Goal: Information Seeking & Learning: Find specific fact

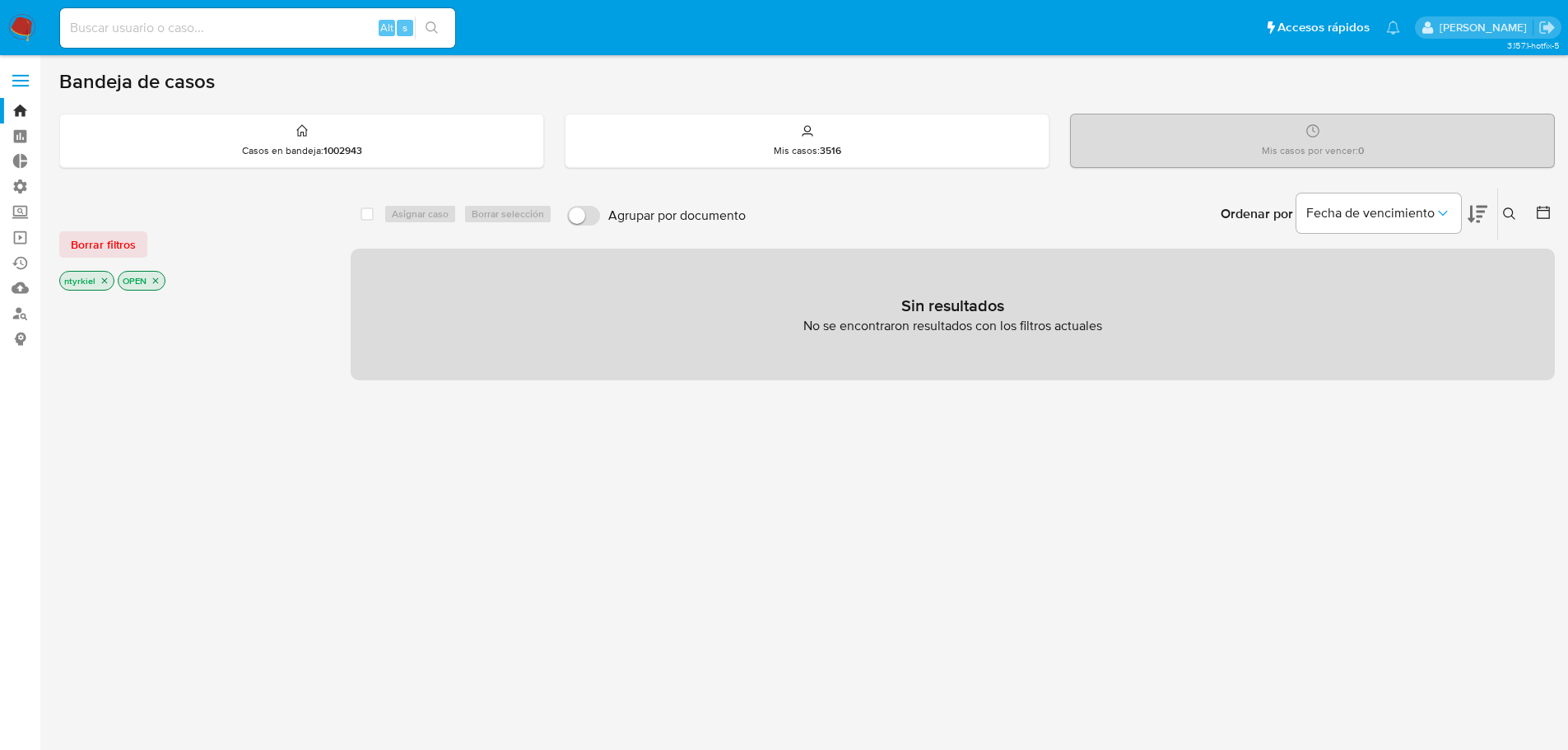
click at [242, 27] on input at bounding box center [257, 28] width 395 height 21
paste input "1075491189"
type input "1075491189"
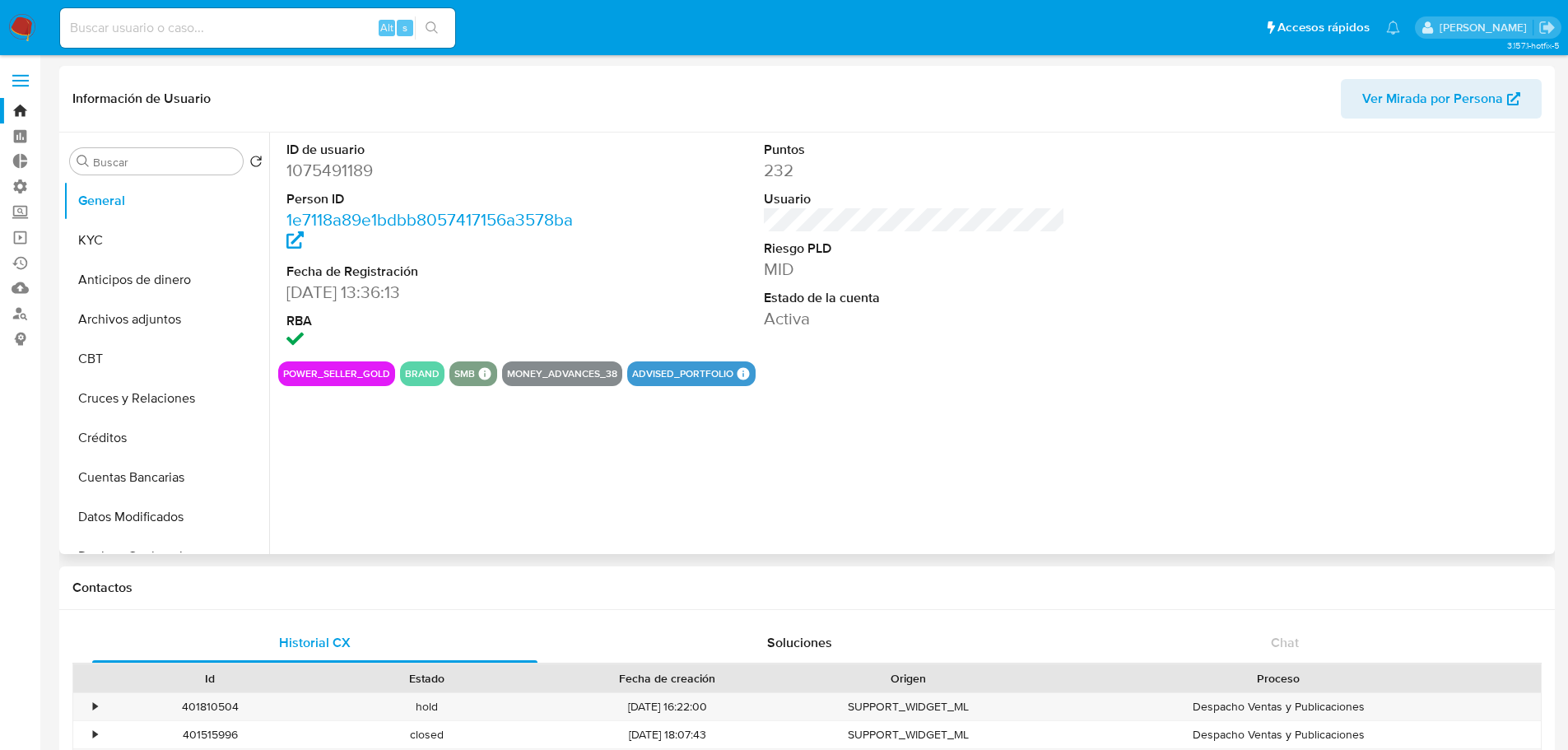
select select "10"
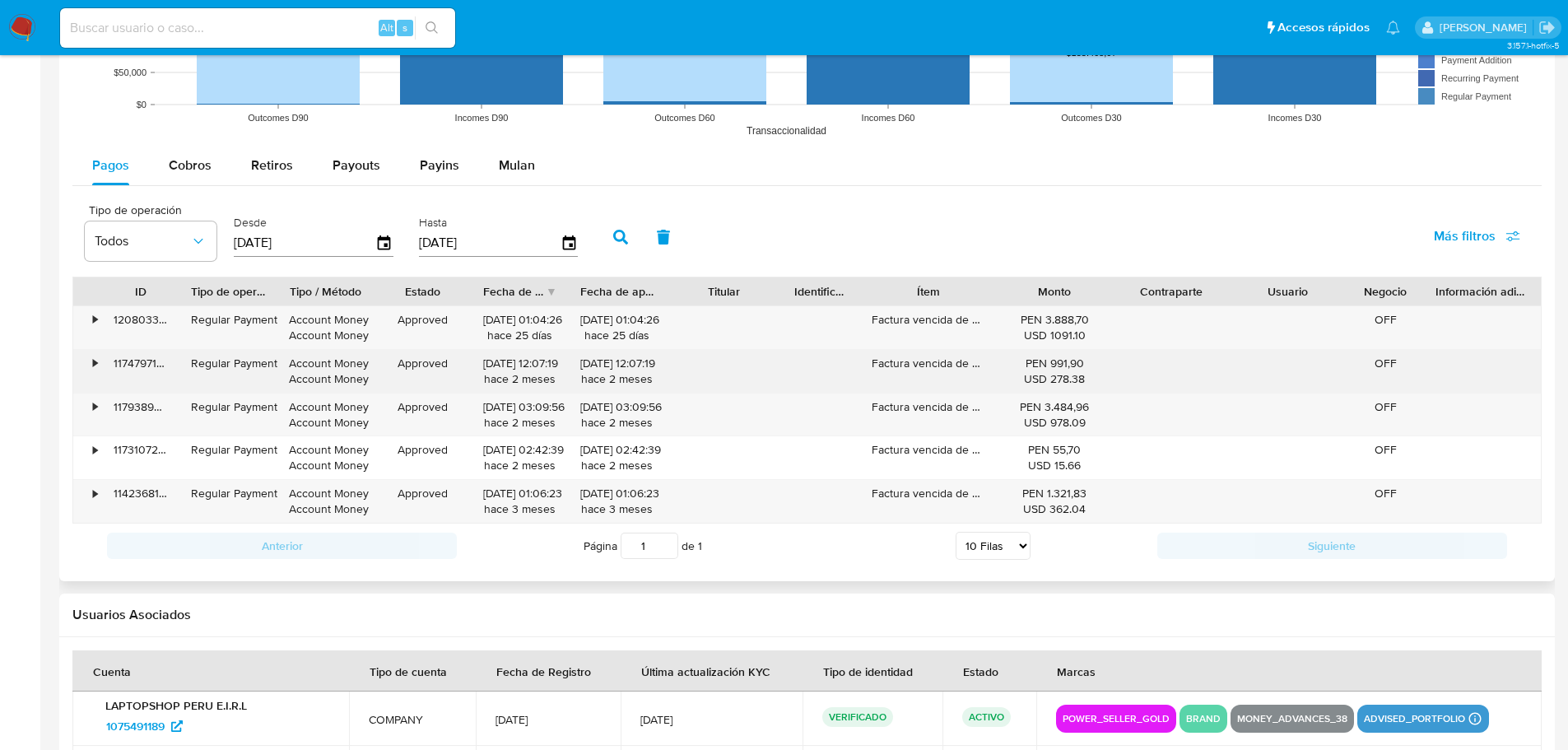
scroll to position [1357, 0]
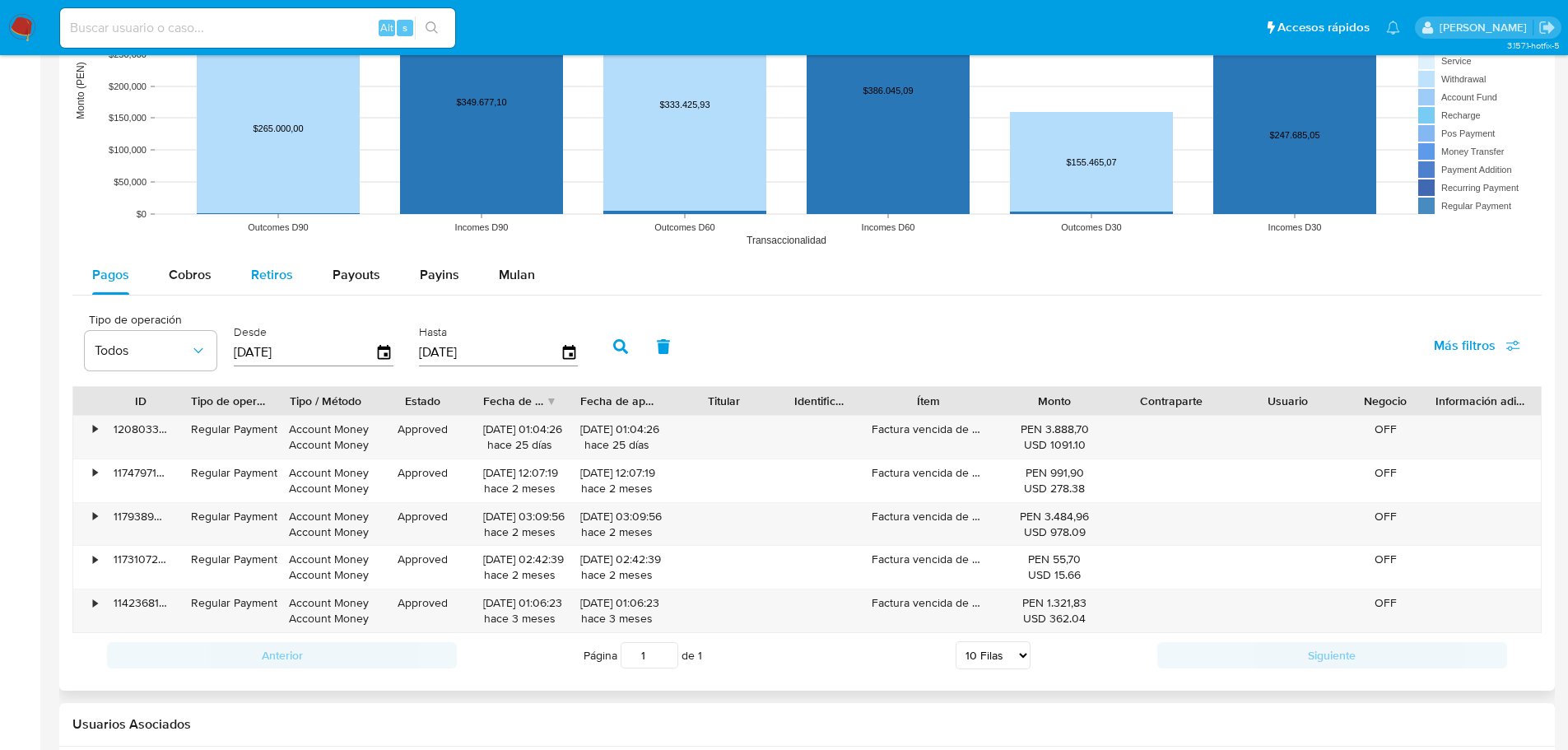
click at [274, 280] on span "Retiros" at bounding box center [272, 275] width 42 height 19
click at [353, 283] on span "Payouts" at bounding box center [357, 275] width 48 height 19
select select "10"
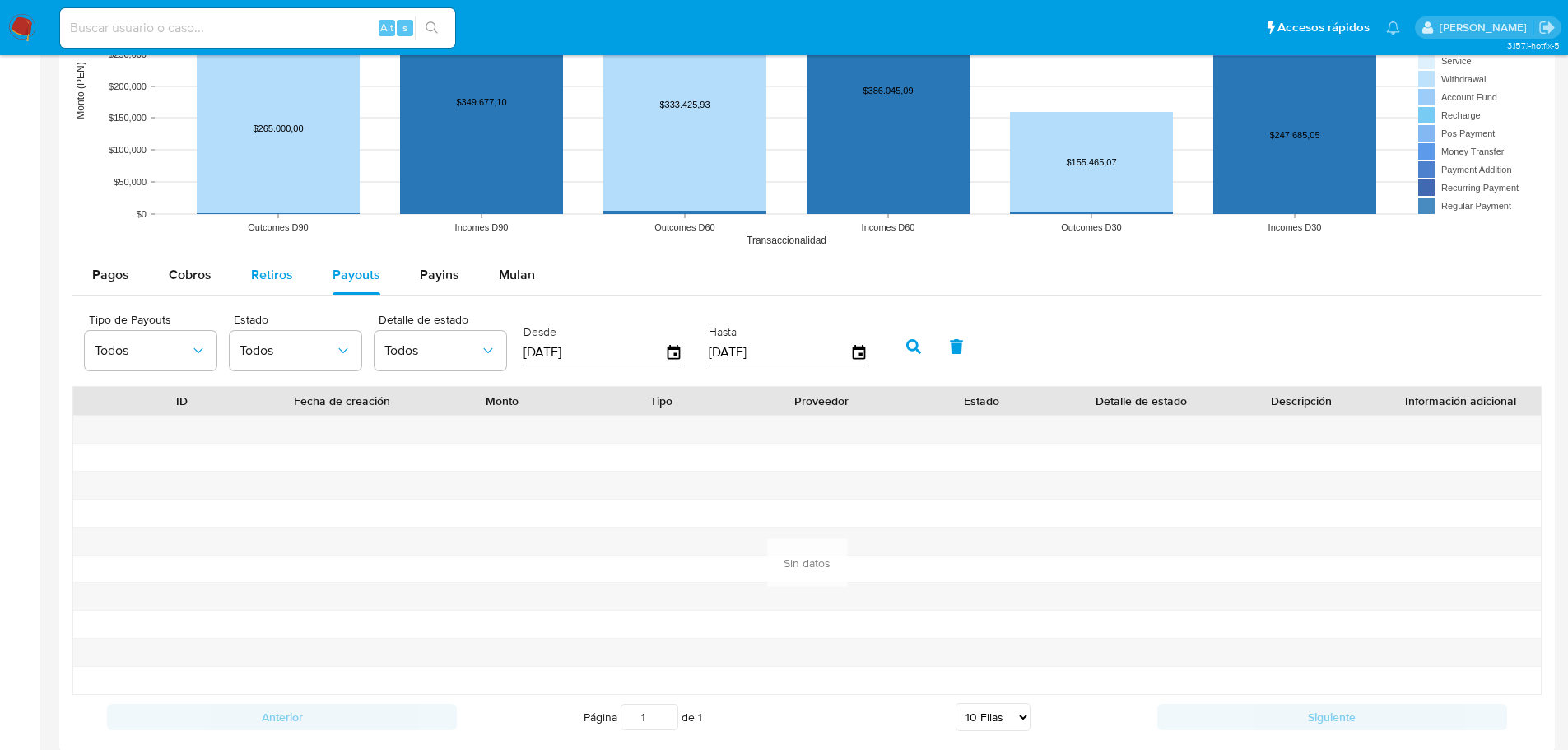
click at [276, 267] on span "Retiros" at bounding box center [272, 275] width 42 height 19
select select "10"
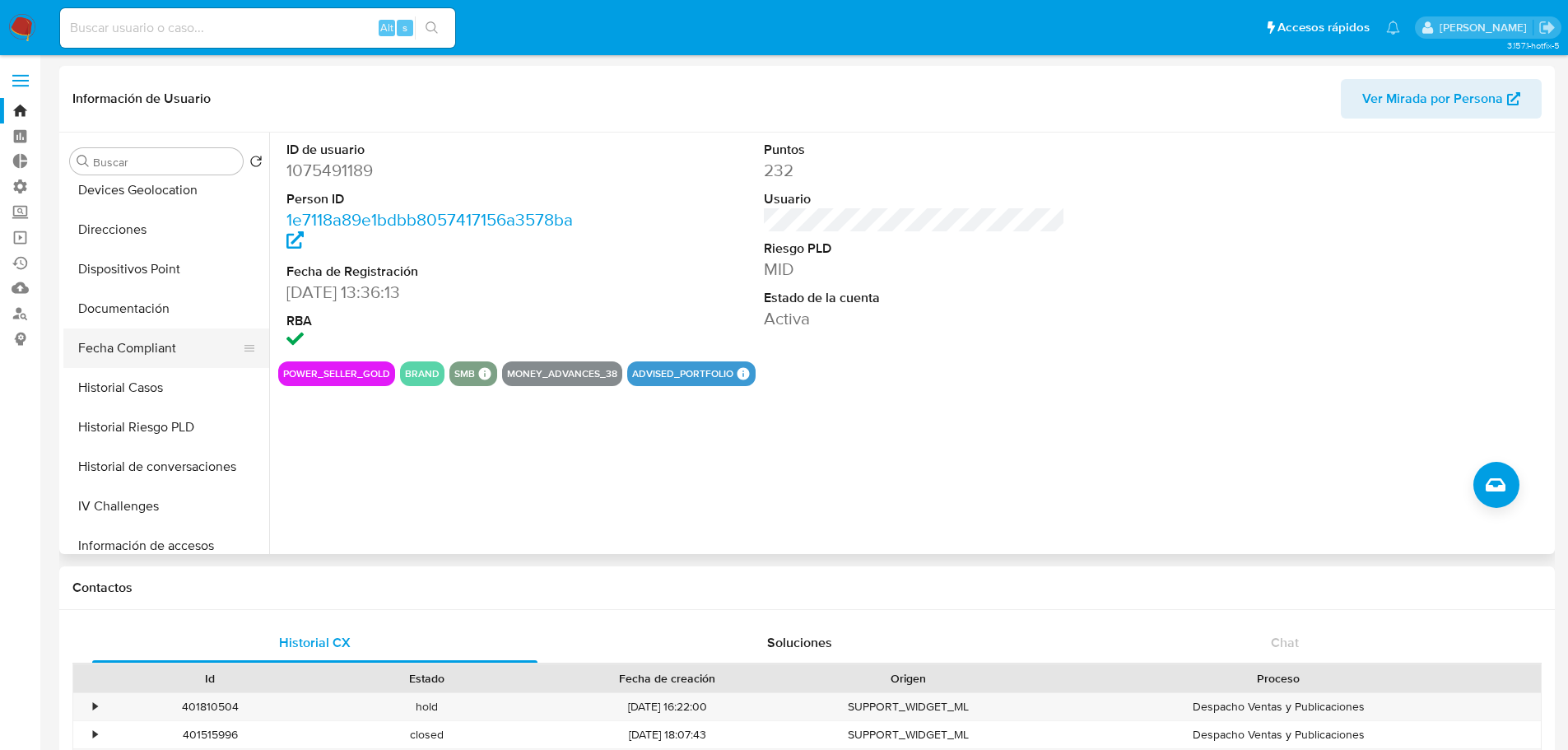
scroll to position [0, 0]
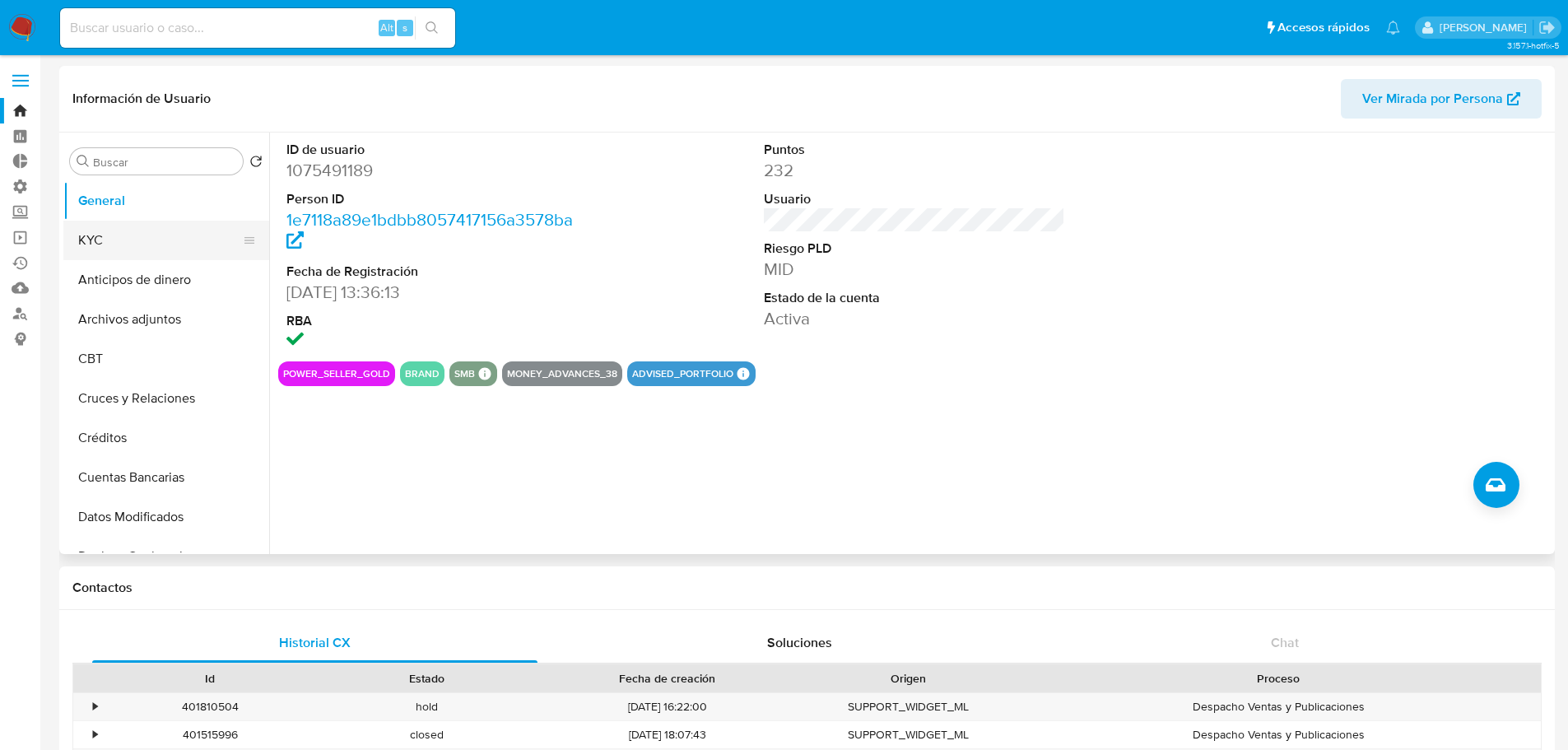
click at [104, 235] on button "KYC" at bounding box center [159, 240] width 193 height 40
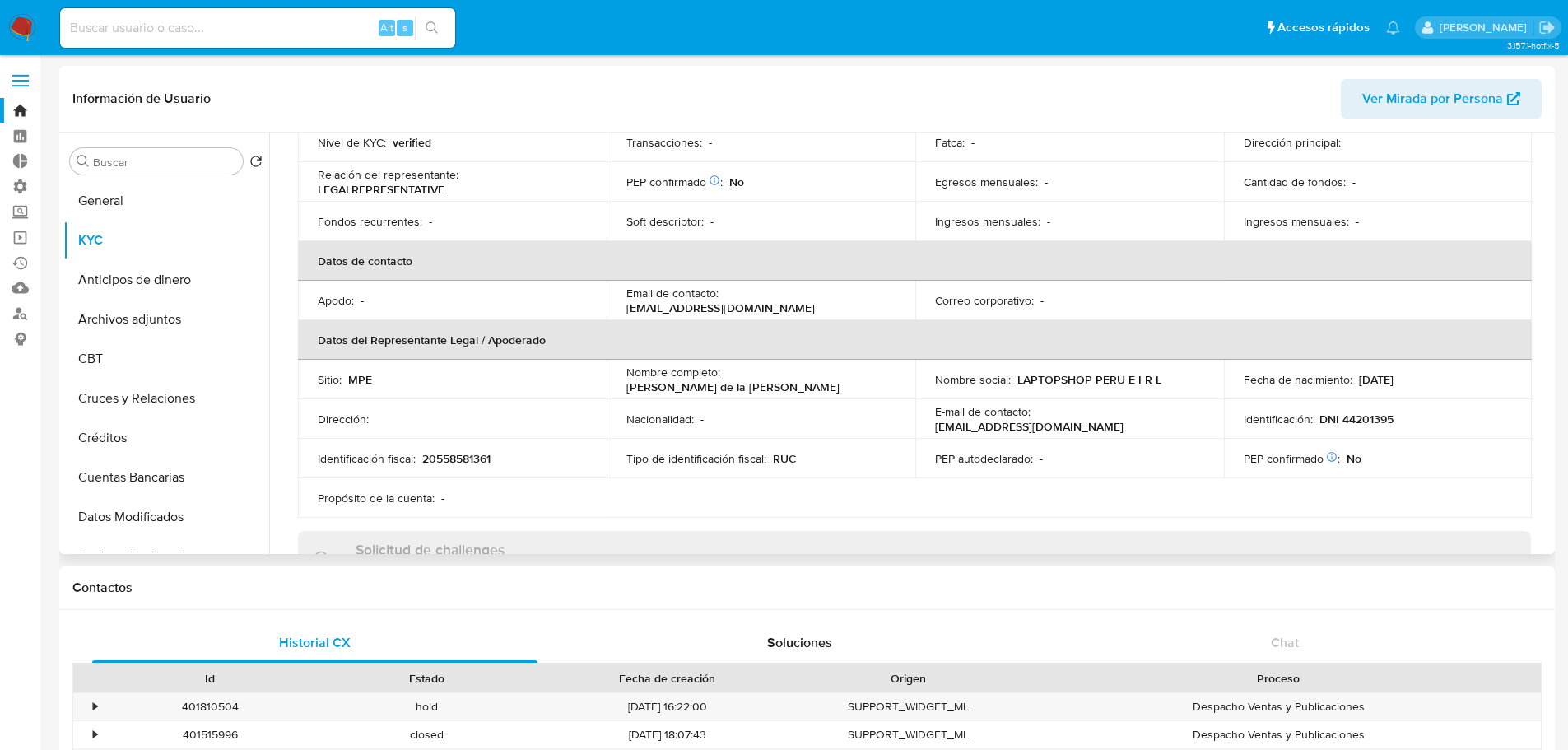
click at [1365, 419] on p "DNI 44201395" at bounding box center [1356, 419] width 74 height 15
copy p "44201395"
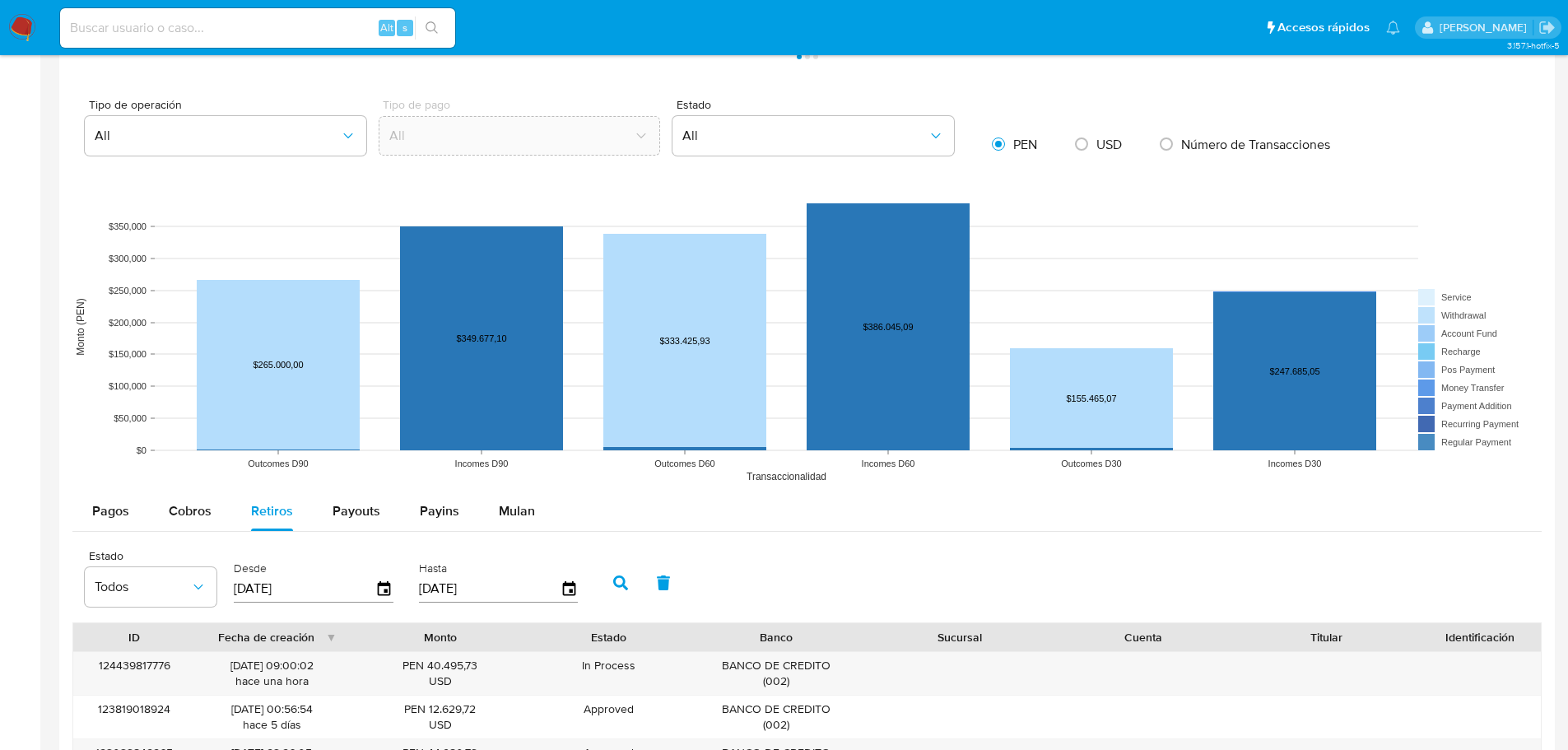
scroll to position [1399, 0]
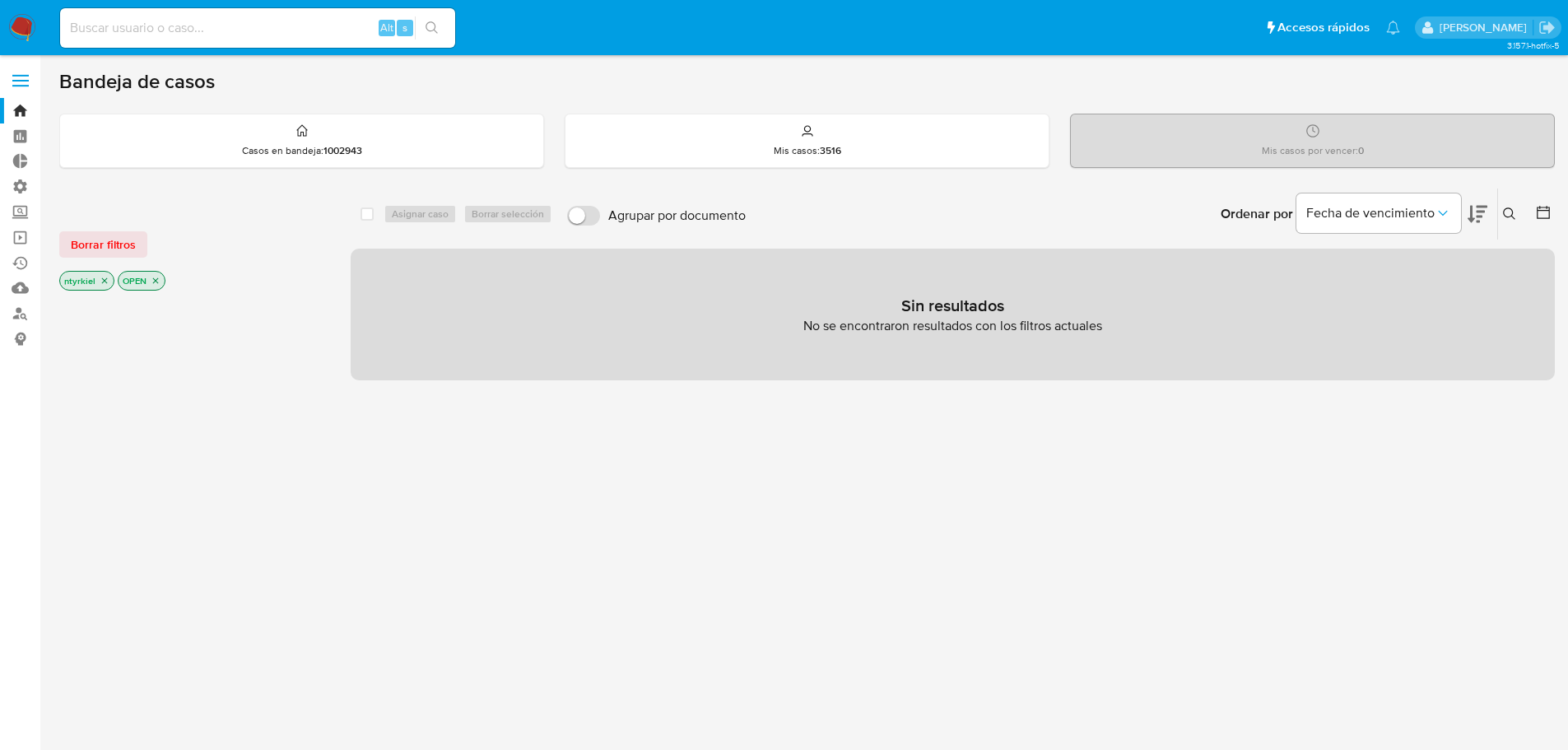
click at [14, 76] on span at bounding box center [20, 75] width 17 height 3
click at [0, 0] on input "checkbox" at bounding box center [0, 0] width 0 height 0
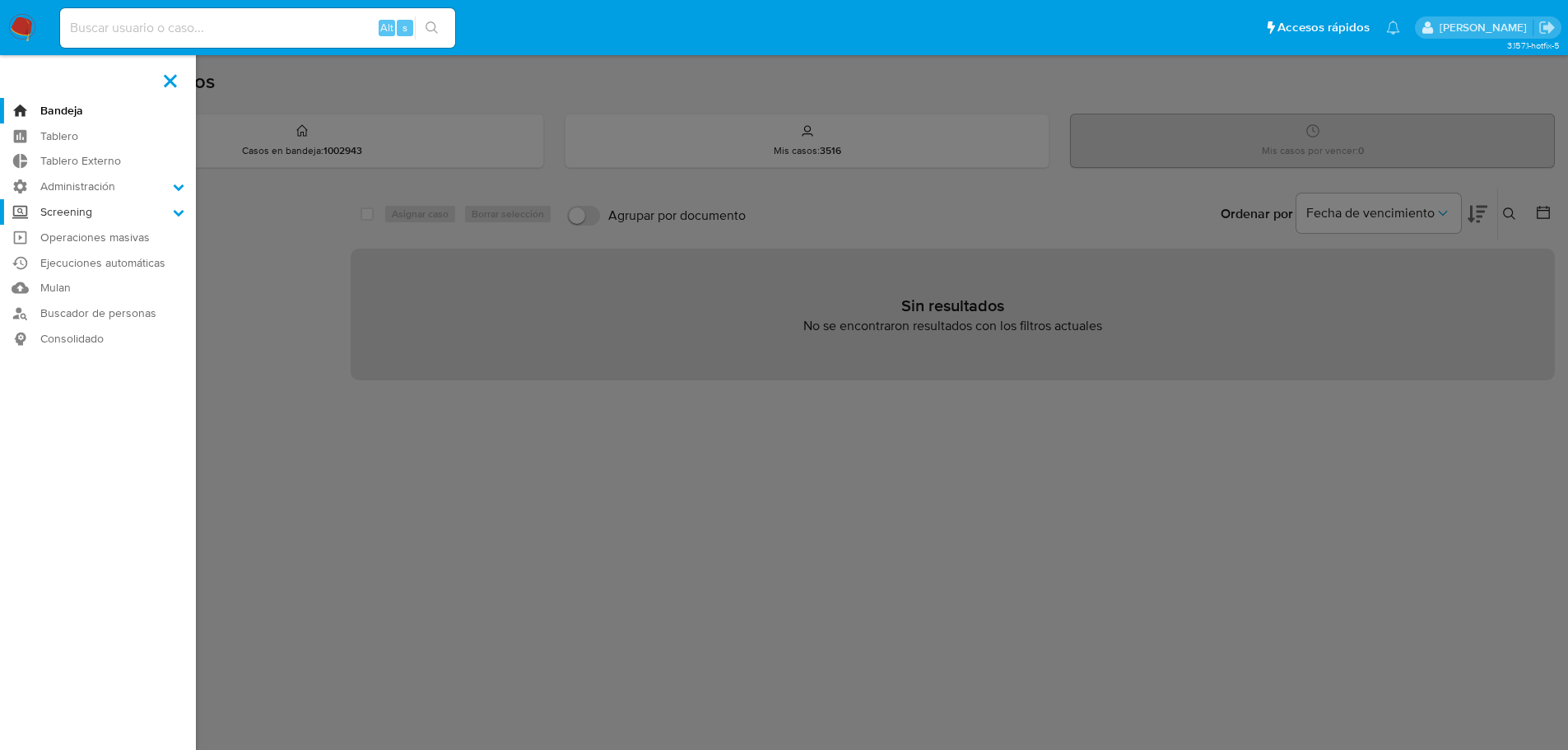
click at [74, 213] on label "Screening" at bounding box center [98, 212] width 196 height 26
click at [0, 0] on input "Screening" at bounding box center [0, 0] width 0 height 0
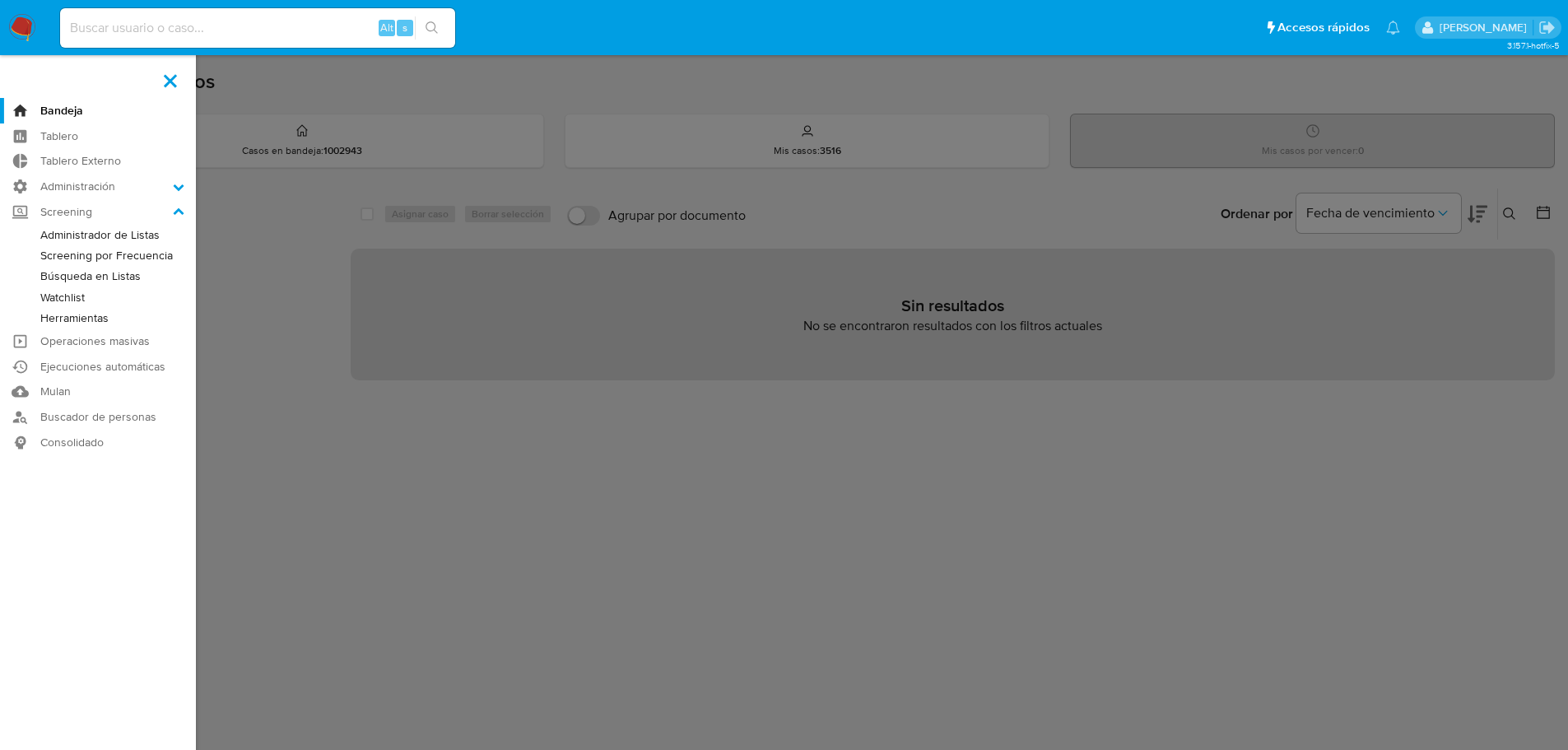
click at [88, 228] on link "Administrador de Listas" at bounding box center [98, 235] width 196 height 20
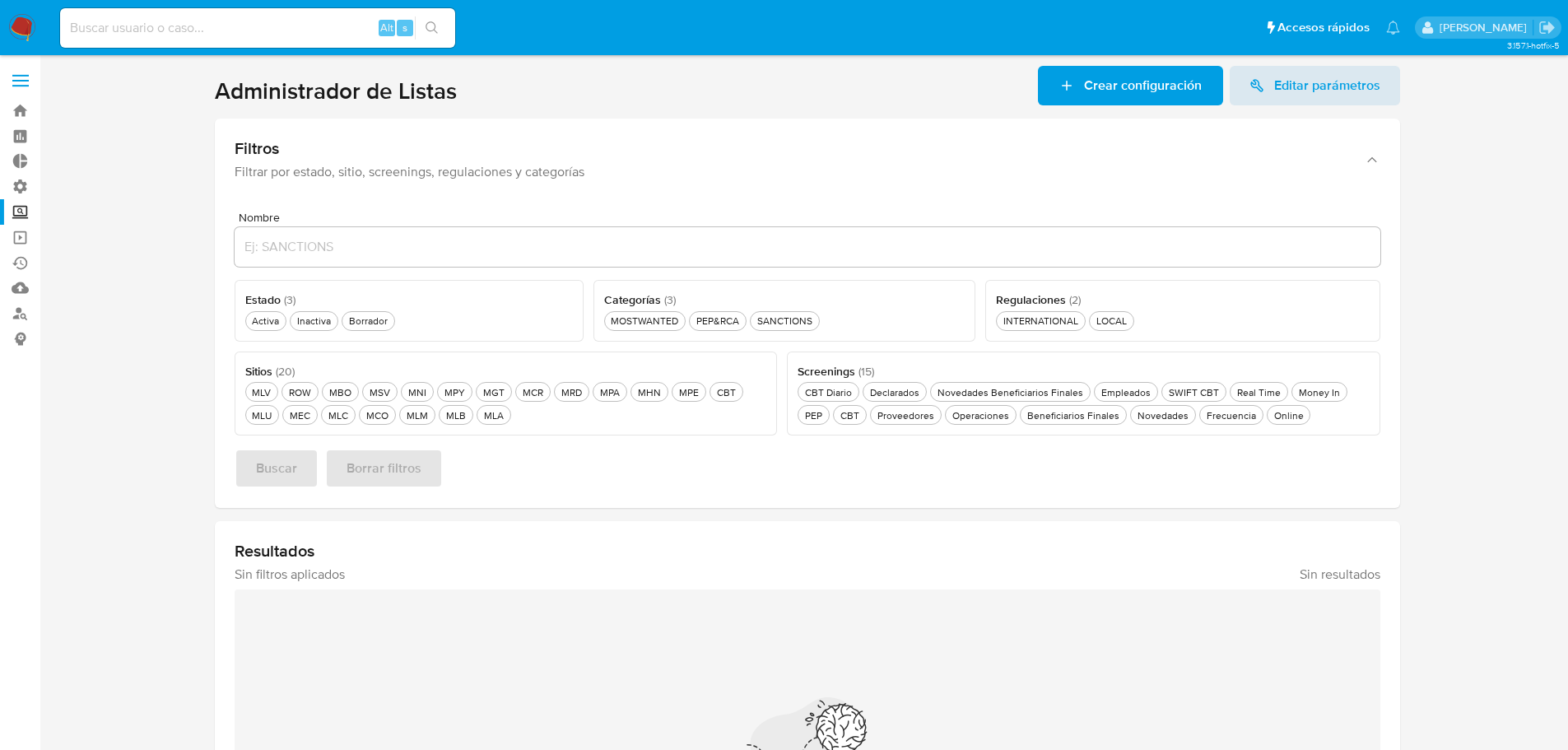
click at [25, 74] on span at bounding box center [20, 75] width 17 height 3
click at [0, 0] on input "checkbox" at bounding box center [0, 0] width 0 height 0
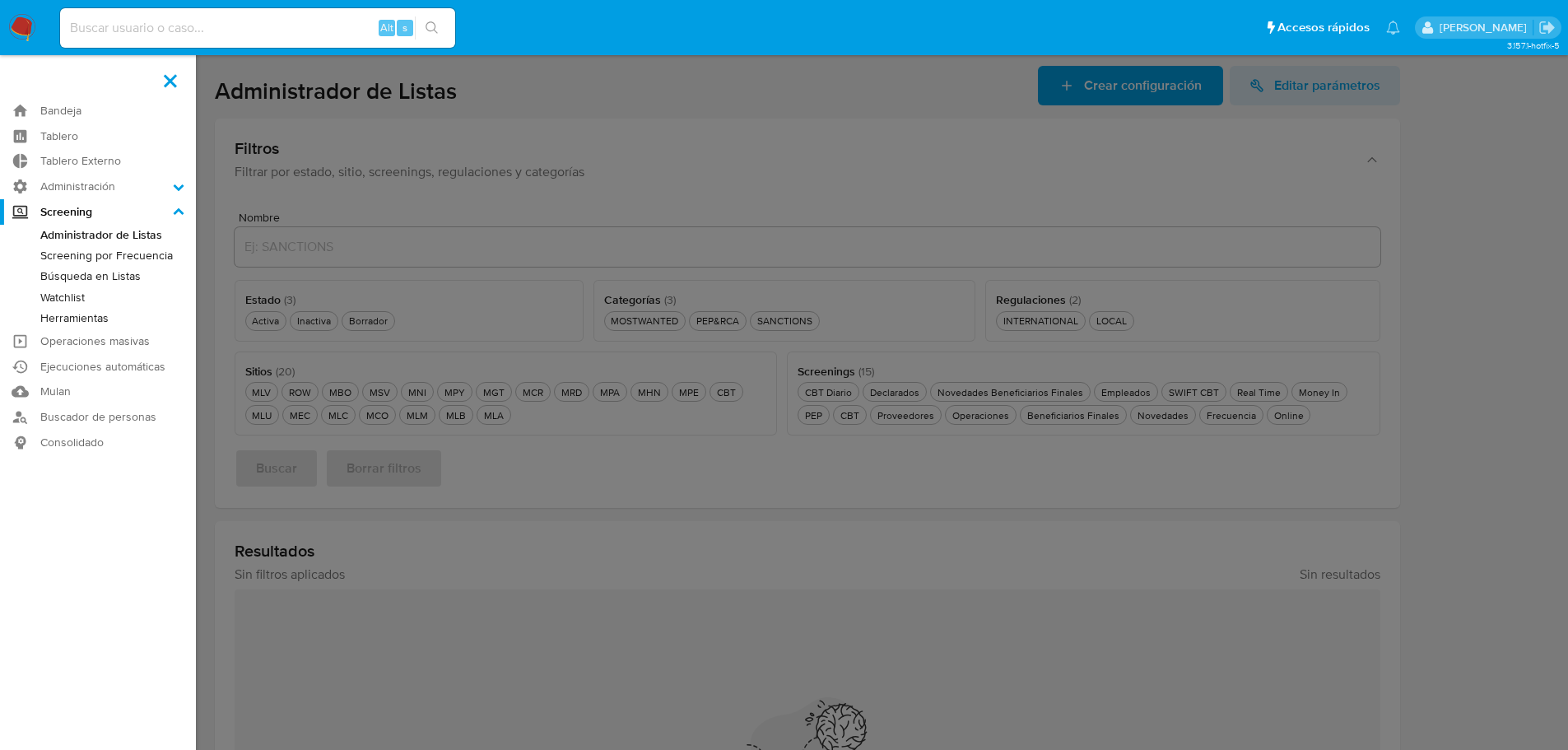
click at [99, 277] on link "Búsqueda en Listas" at bounding box center [98, 276] width 196 height 20
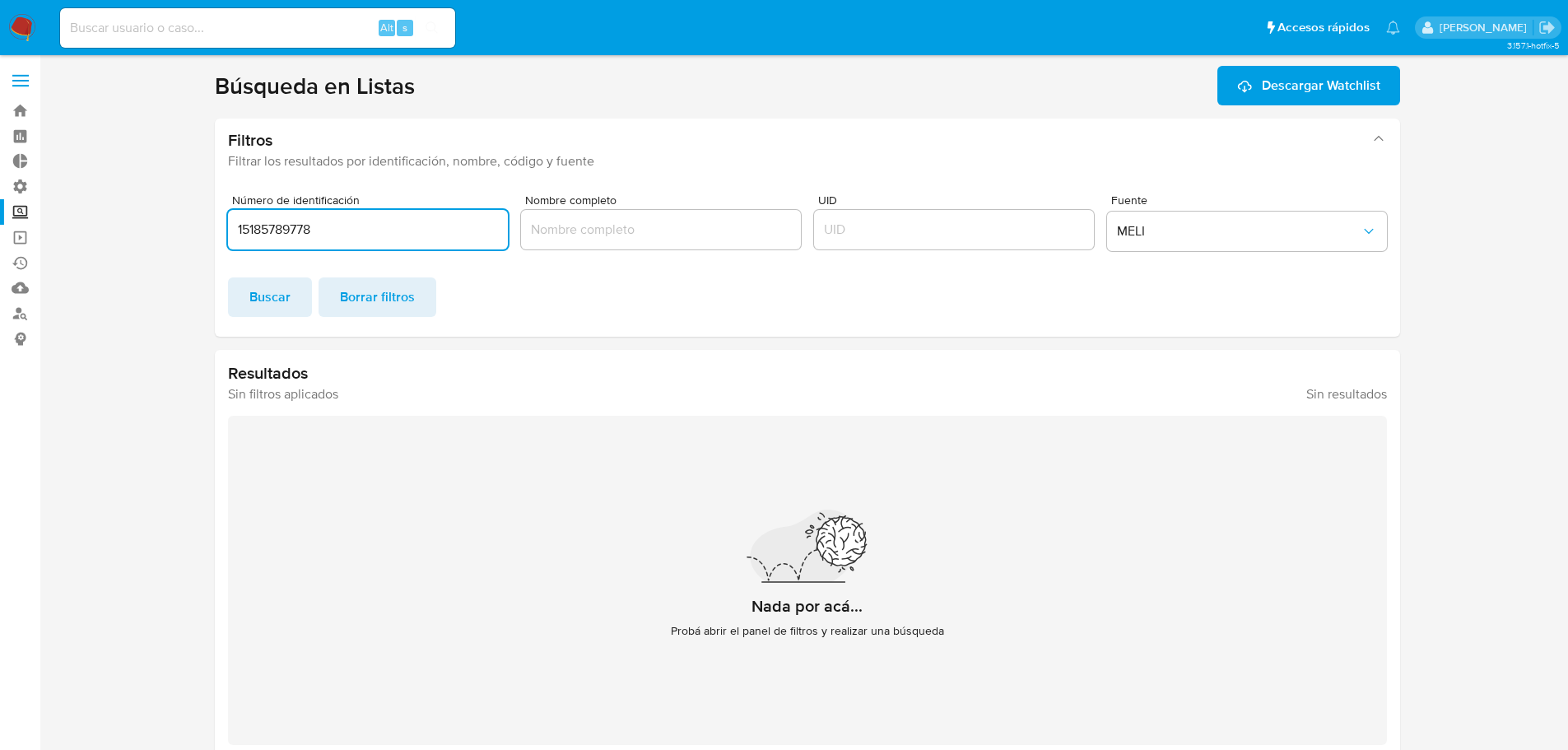
drag, startPoint x: 339, startPoint y: 234, endPoint x: 214, endPoint y: 235, distance: 125.0
click at [215, 235] on div "Número de identificación 15185789778 Nombre completo UID Fuente MELI Buscar Bor…" at bounding box center [807, 259] width 1185 height 156
type input "44201395"
click at [278, 295] on span "Buscar" at bounding box center [270, 297] width 41 height 36
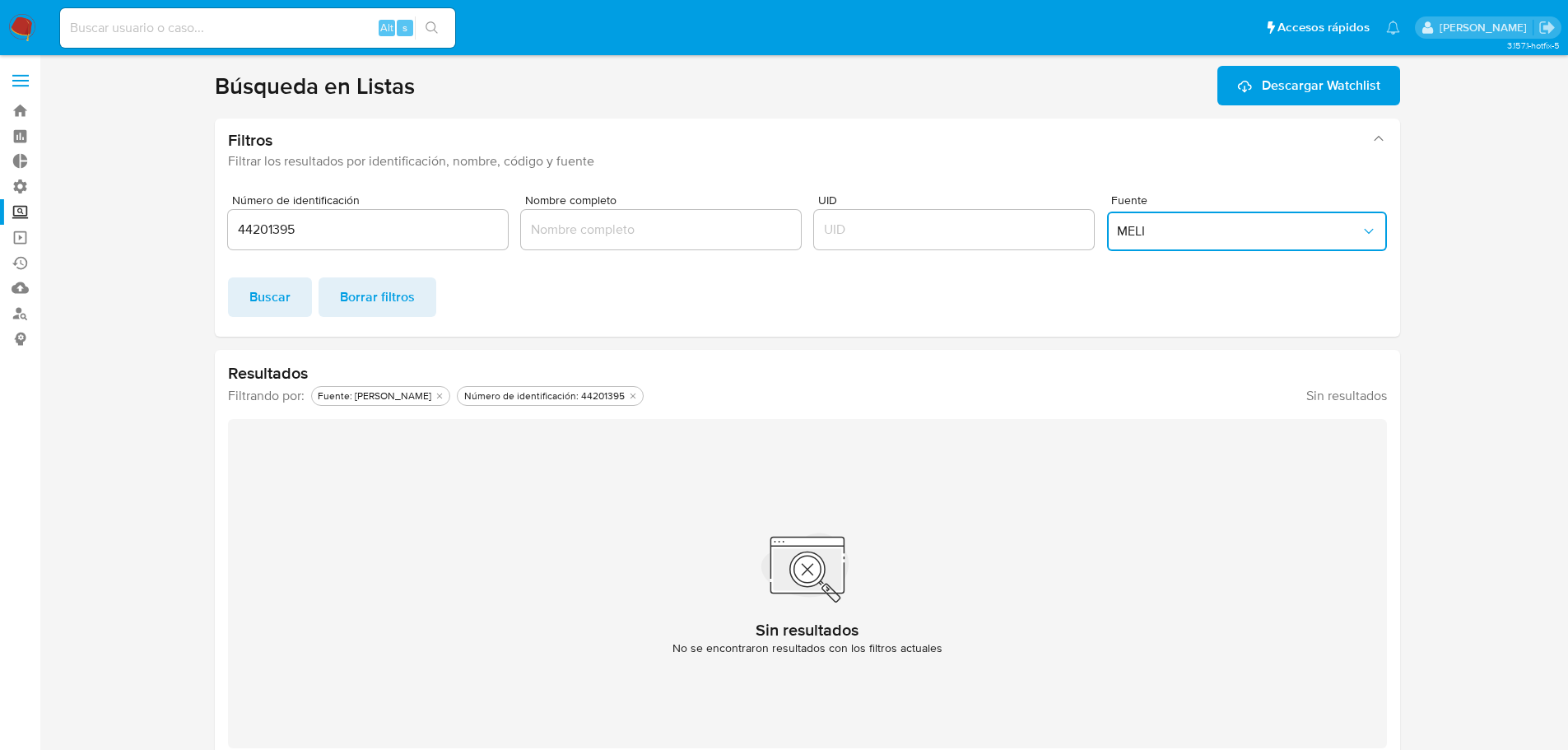
click at [1163, 235] on span "MELI" at bounding box center [1238, 231] width 243 height 17
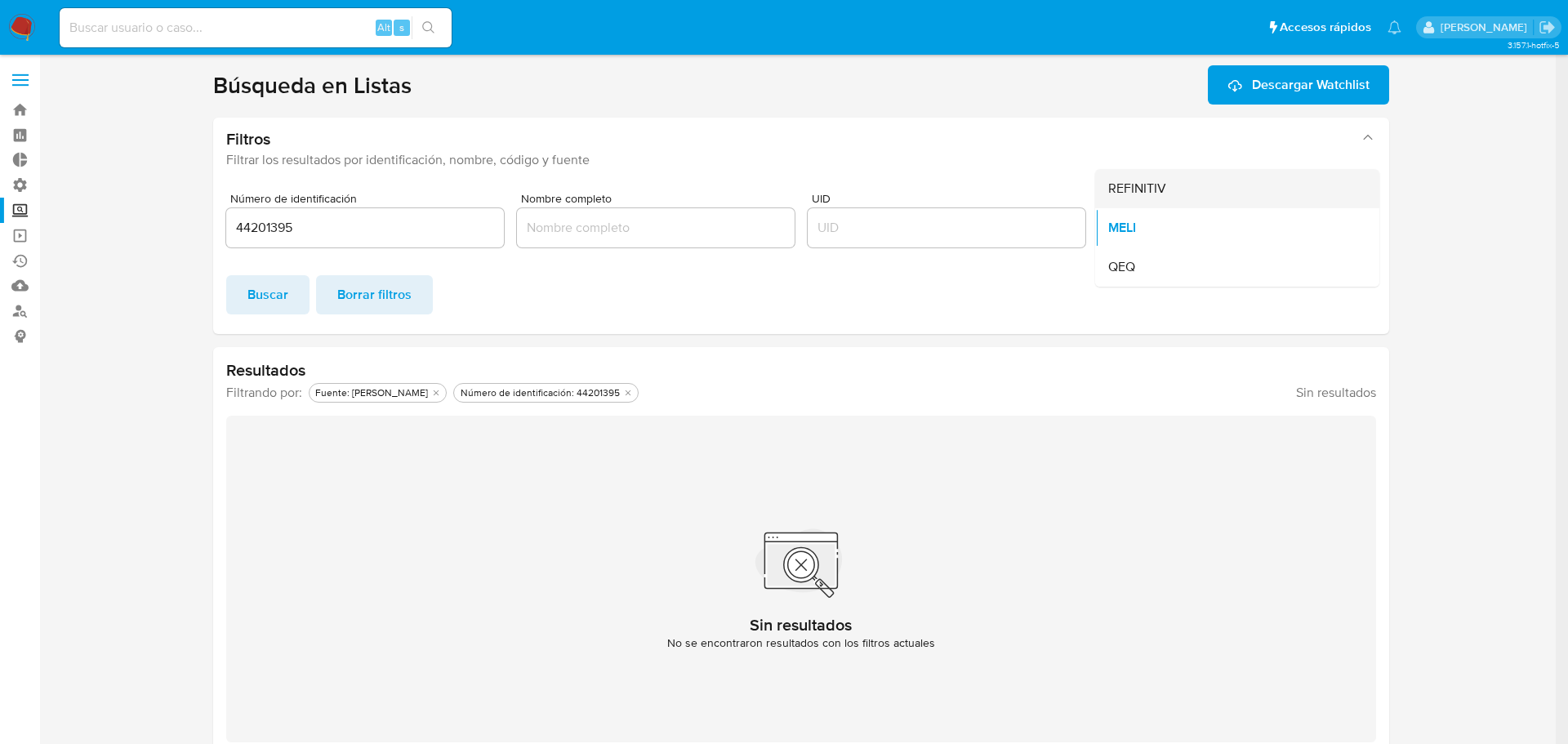
click at [1149, 197] on div "REFINITIV" at bounding box center [1232, 188] width 249 height 39
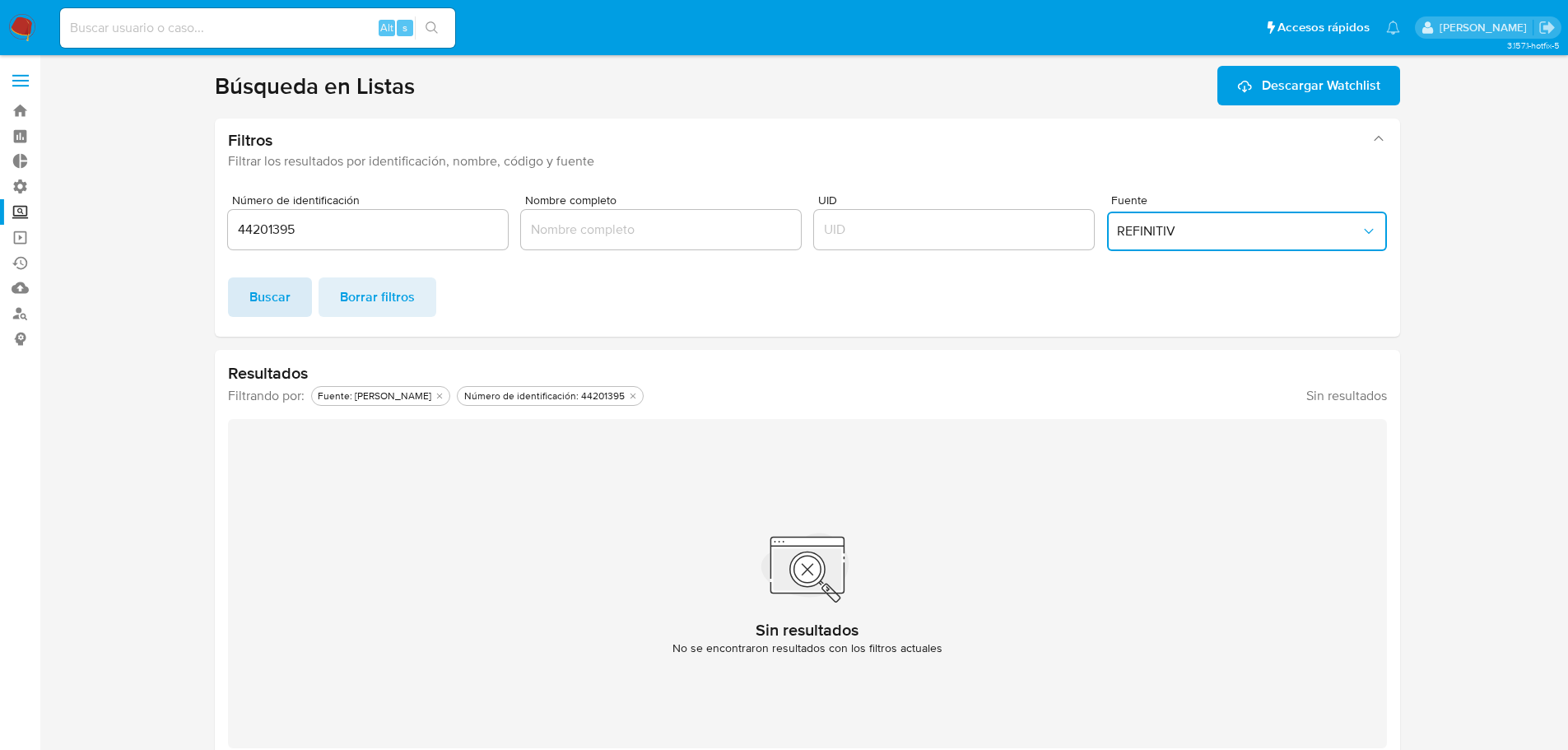
click at [279, 296] on span "Buscar" at bounding box center [270, 297] width 41 height 36
click at [1190, 228] on span "REFINITIV" at bounding box center [1238, 231] width 243 height 17
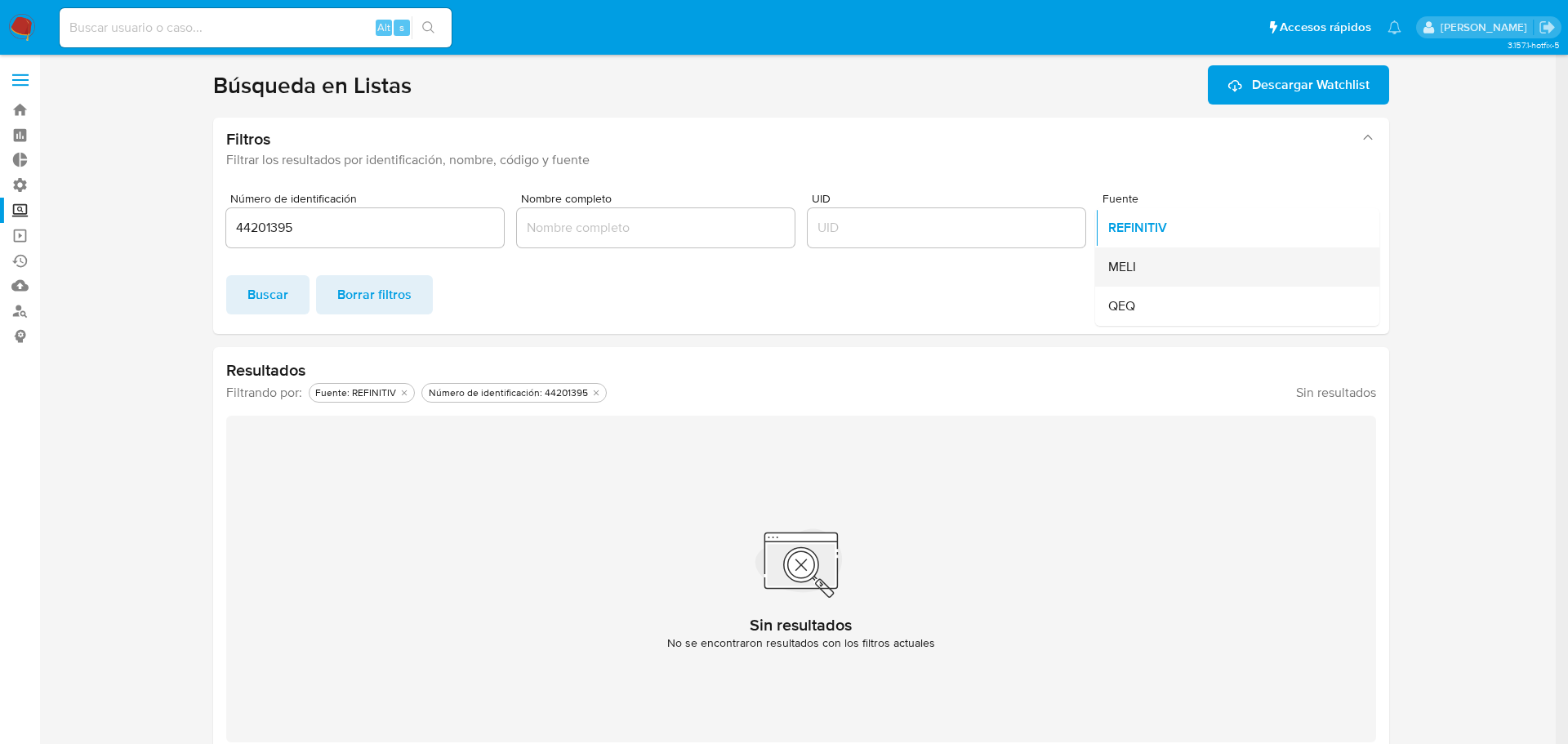
click at [1161, 273] on div "MELI" at bounding box center [1232, 267] width 249 height 39
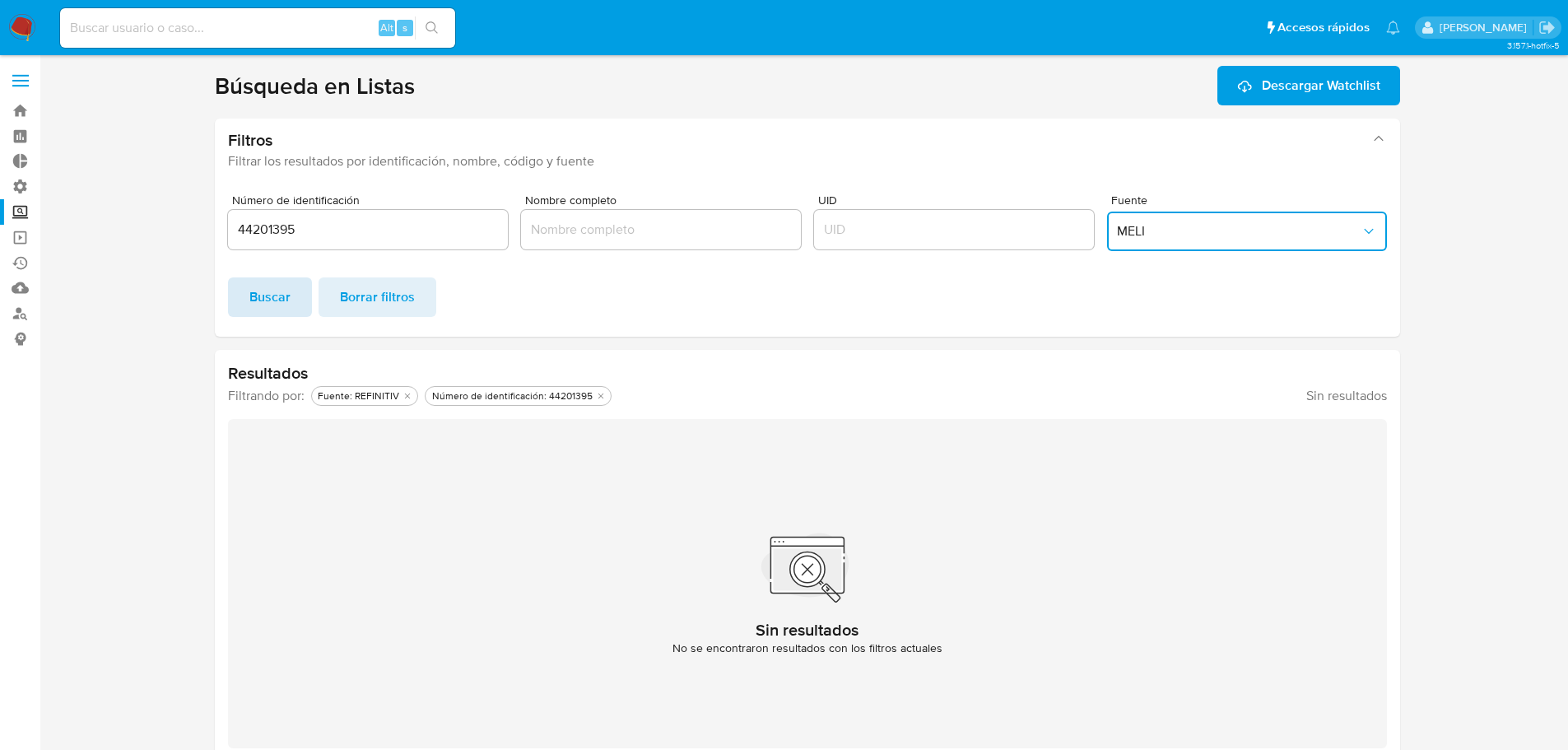
click at [258, 302] on span "Buscar" at bounding box center [270, 297] width 41 height 36
click at [1161, 216] on button "MELI" at bounding box center [1246, 231] width 280 height 40
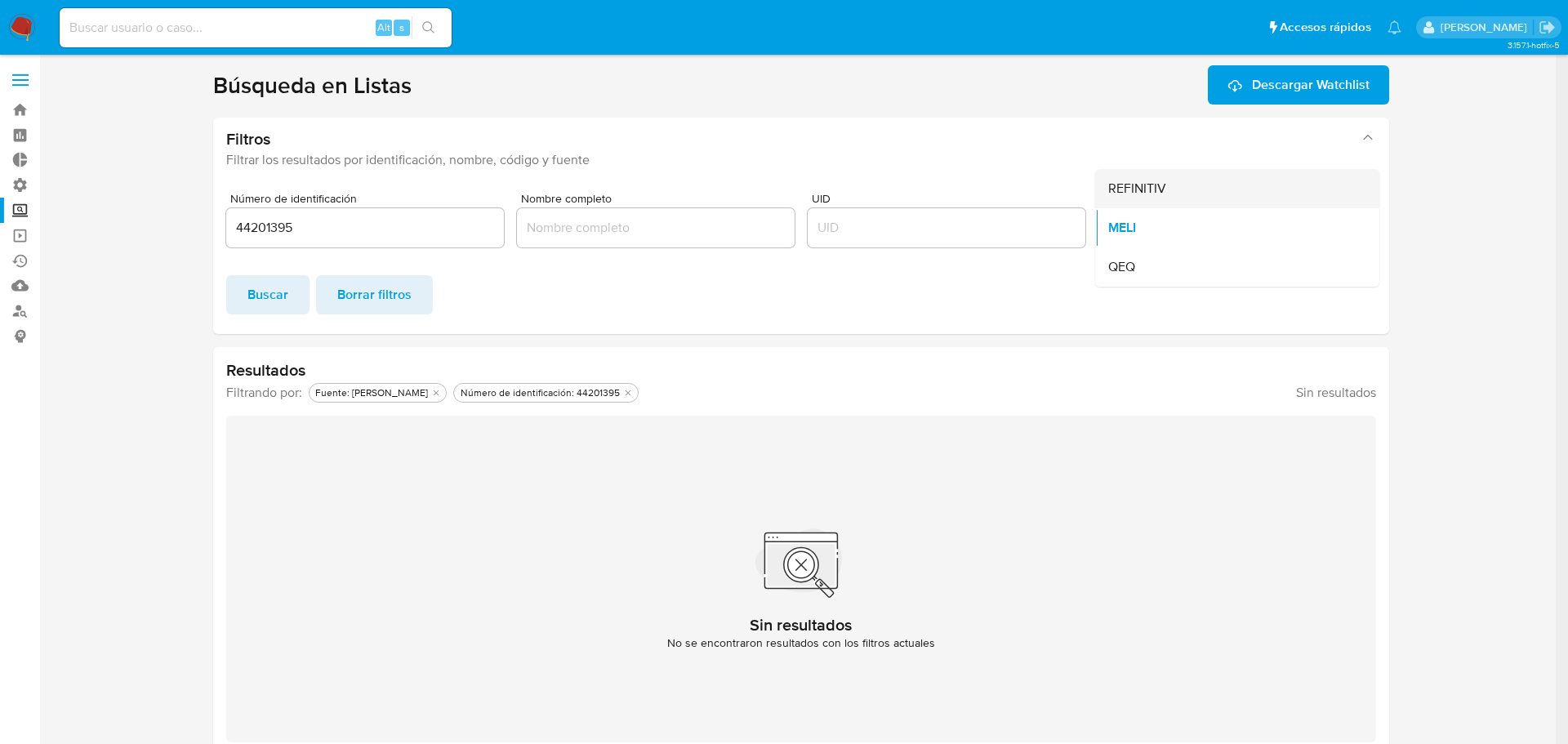
click at [1143, 191] on span "REFINITIV" at bounding box center [1136, 188] width 58 height 16
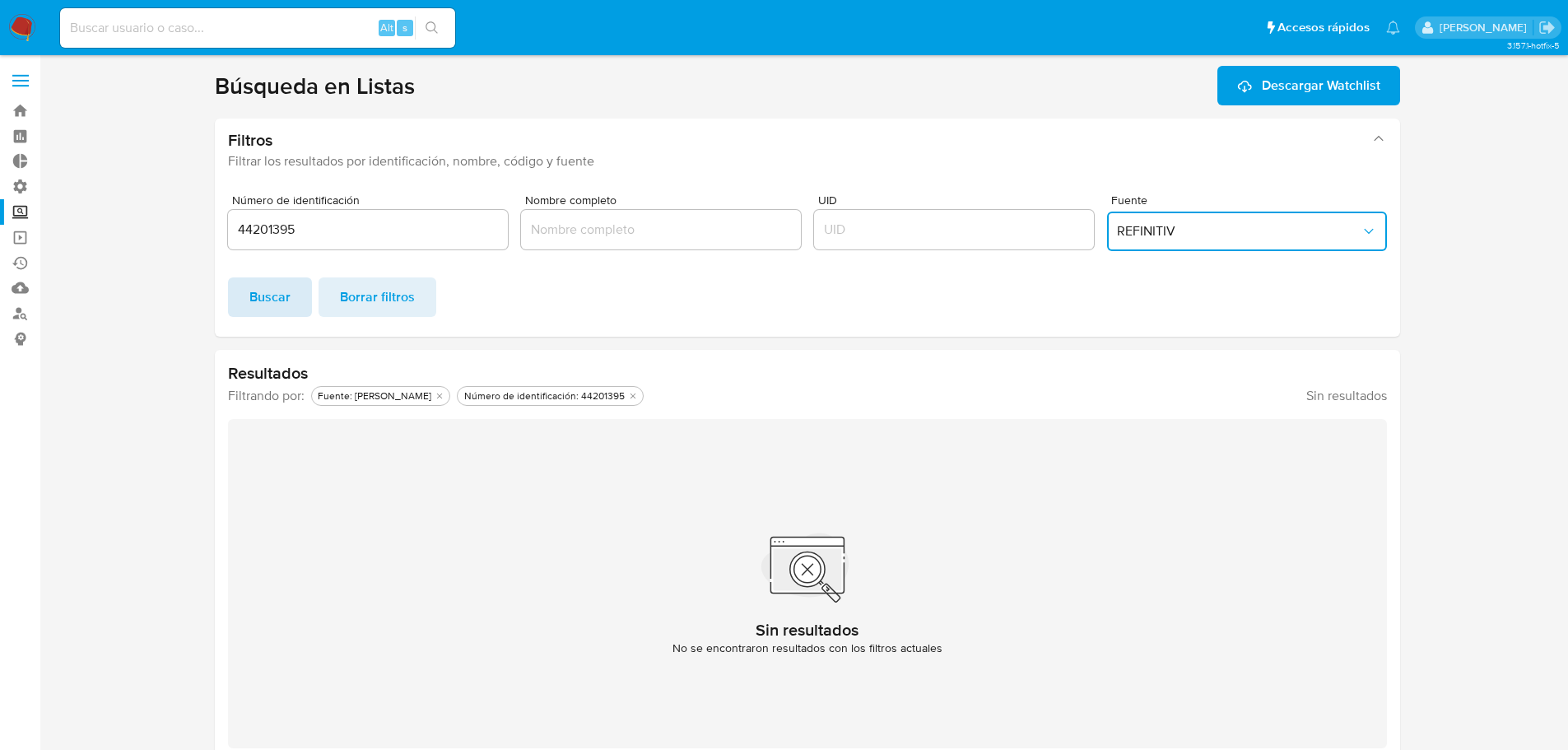
click at [276, 308] on span "Buscar" at bounding box center [270, 297] width 41 height 36
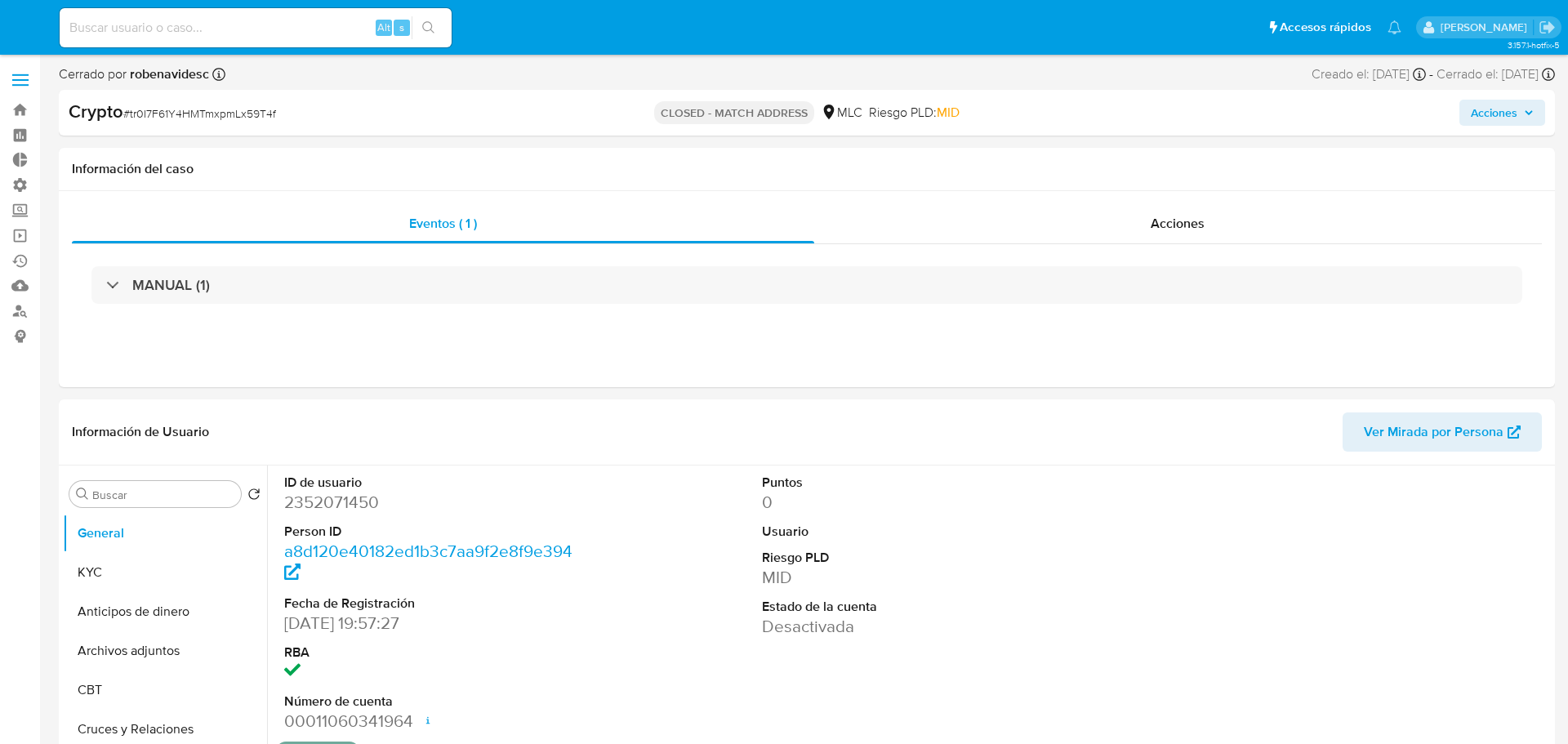
select select "10"
